Goal: Navigation & Orientation: Go to known website

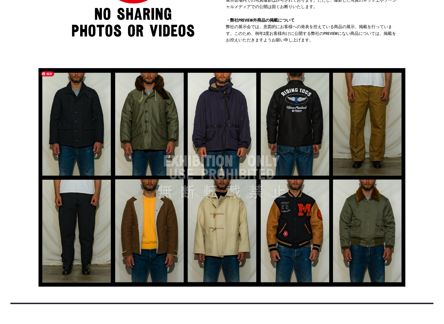
scroll to position [782, 0]
